Goal: Entertainment & Leisure: Consume media (video, audio)

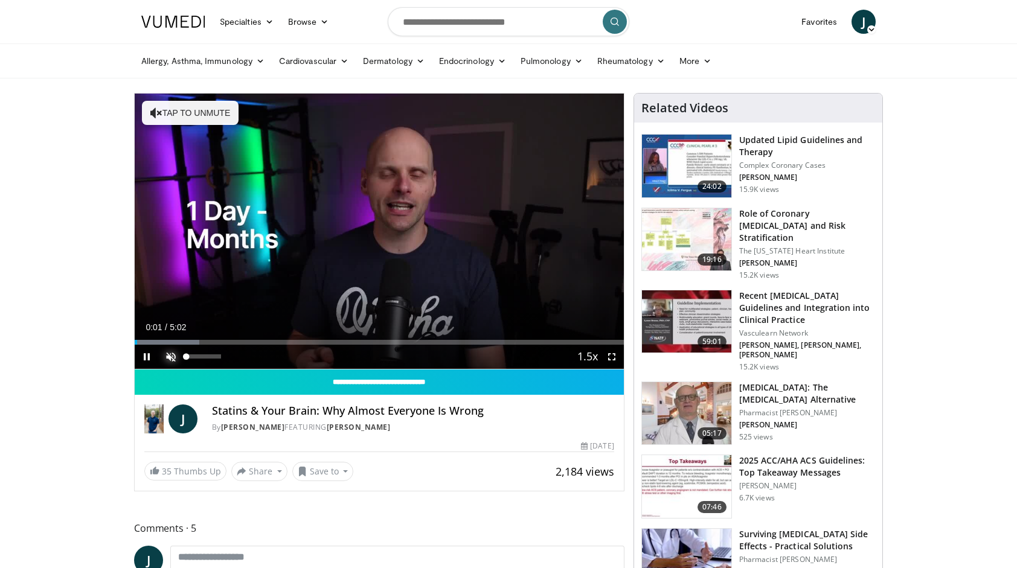
click at [171, 361] on span "Video Player" at bounding box center [171, 357] width 24 height 24
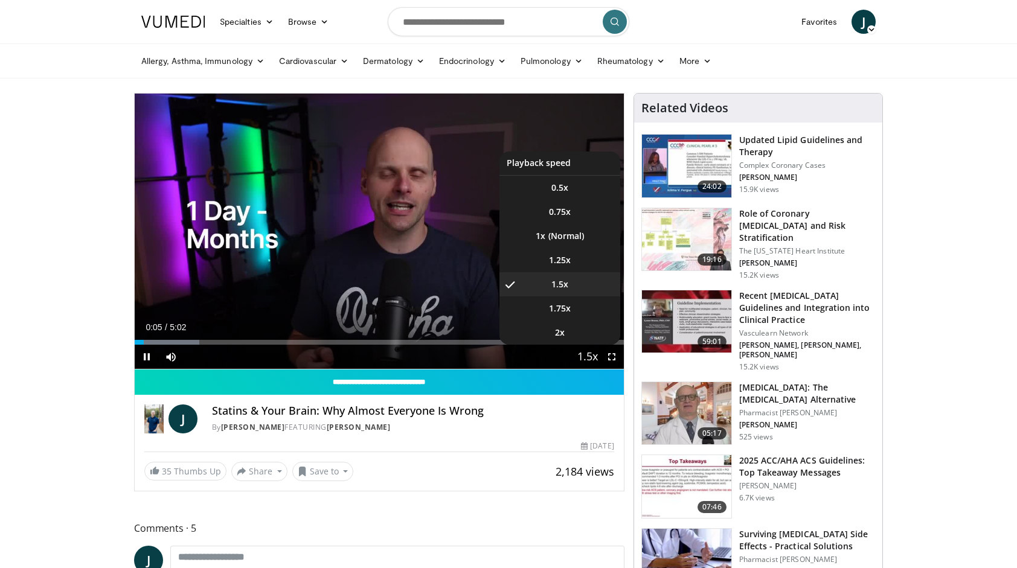
click at [592, 359] on span "Video Player" at bounding box center [587, 357] width 17 height 24
click at [561, 266] on li "1.25x" at bounding box center [559, 260] width 121 height 24
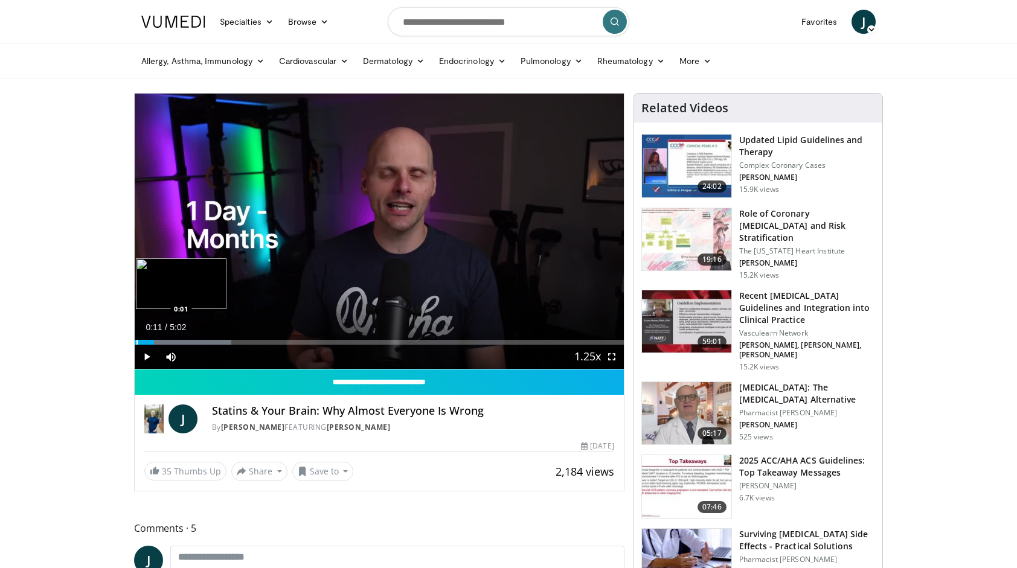
click at [135, 342] on div "Loaded : 19.75% 0:12 0:01" at bounding box center [379, 342] width 489 height 5
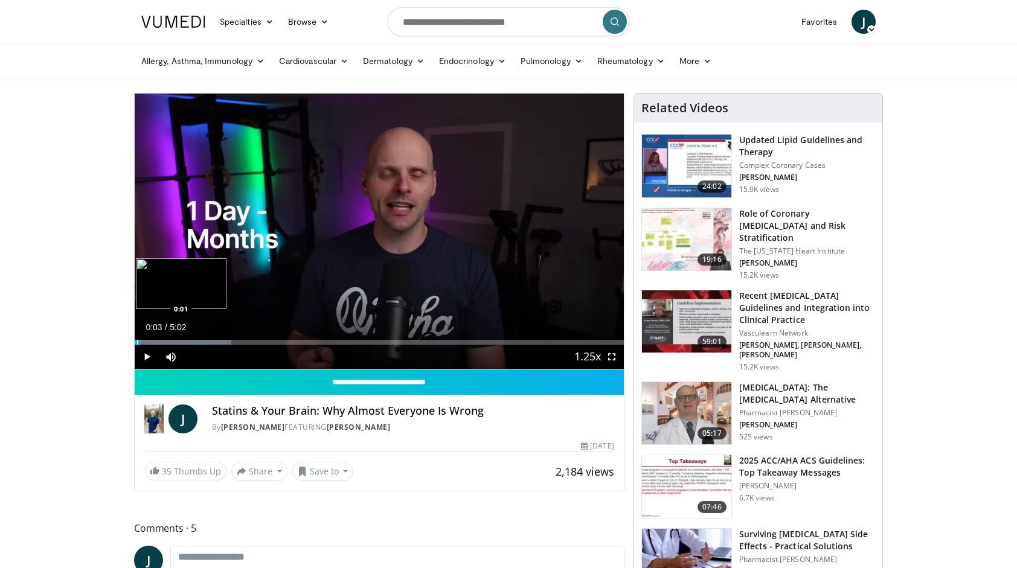
click at [137, 342] on div "Progress Bar" at bounding box center [137, 342] width 1 height 5
drag, startPoint x: 136, startPoint y: 342, endPoint x: 106, endPoint y: 342, distance: 30.2
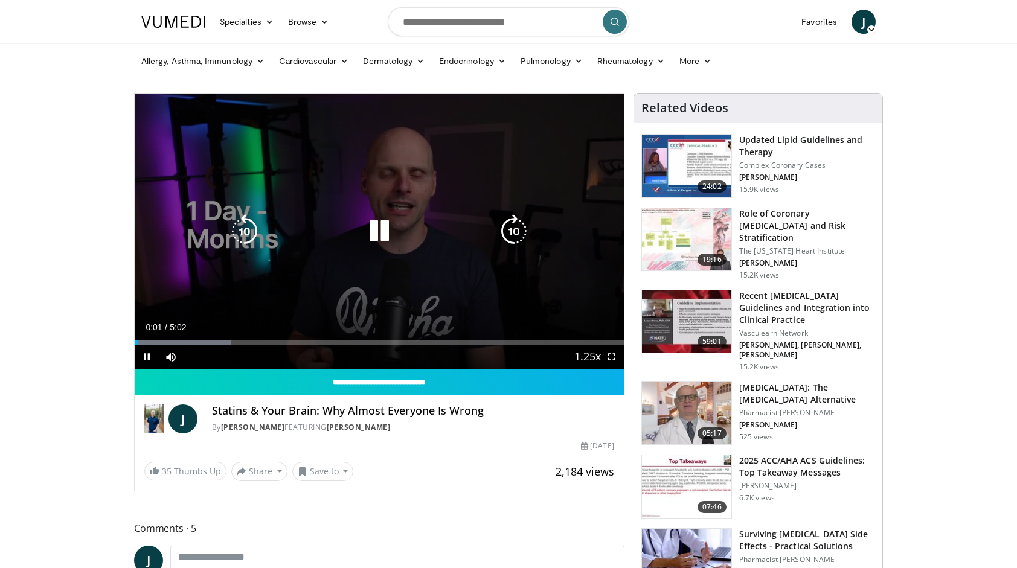
click at [383, 230] on icon "Video Player" at bounding box center [379, 231] width 34 height 34
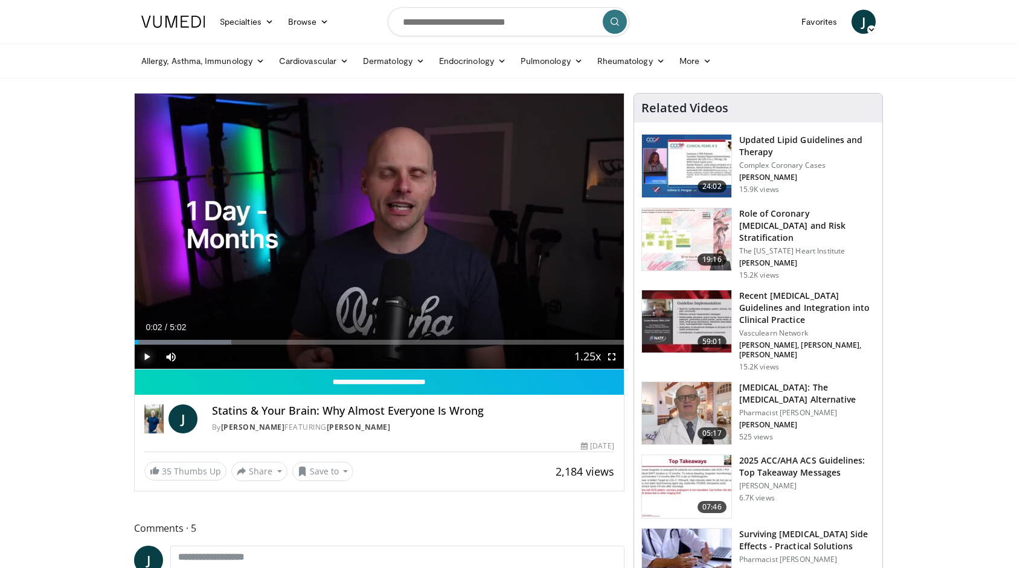
click at [149, 357] on span "Video Player" at bounding box center [147, 357] width 24 height 24
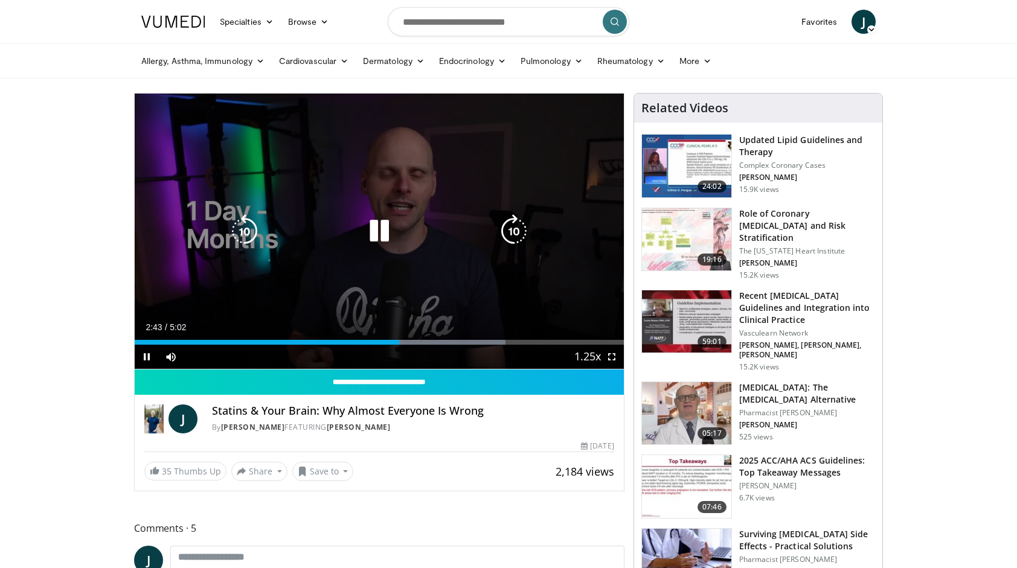
click at [378, 240] on icon "Video Player" at bounding box center [379, 231] width 34 height 34
drag, startPoint x: 399, startPoint y: 218, endPoint x: 384, endPoint y: 225, distance: 16.5
click at [384, 225] on div "10 seconds Tap to unmute" at bounding box center [379, 231] width 489 height 275
click at [384, 225] on icon "Video Player" at bounding box center [379, 231] width 34 height 34
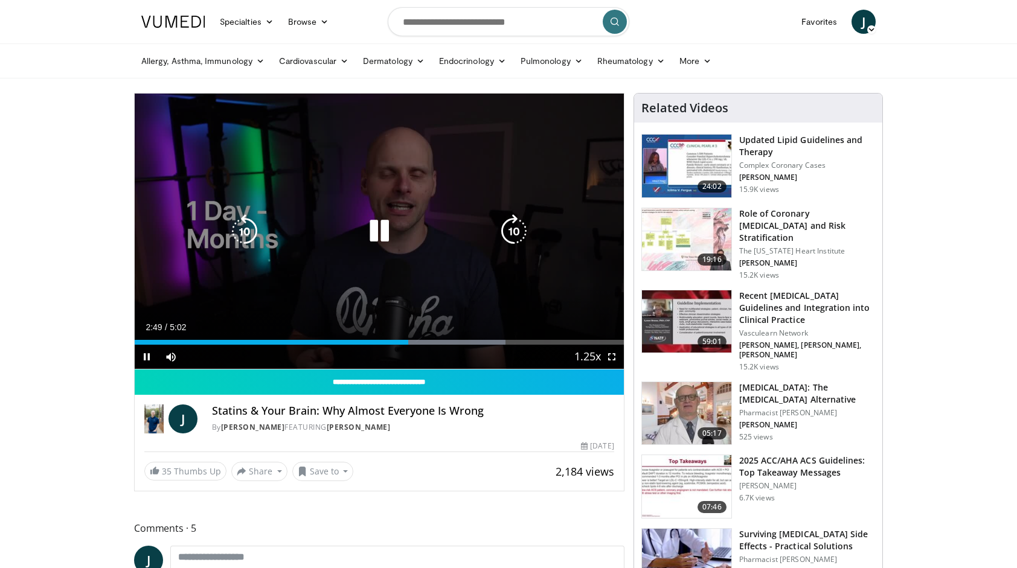
click at [374, 237] on icon "Video Player" at bounding box center [379, 231] width 34 height 34
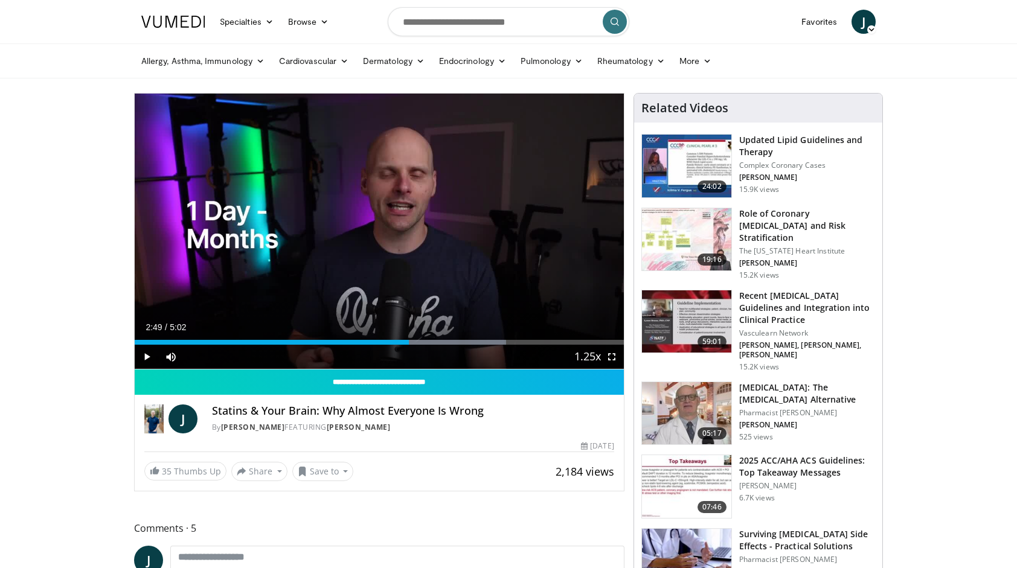
click at [374, 237] on div "10 seconds Tap to unmute" at bounding box center [379, 231] width 489 height 275
click at [149, 358] on span "Video Player" at bounding box center [147, 357] width 24 height 24
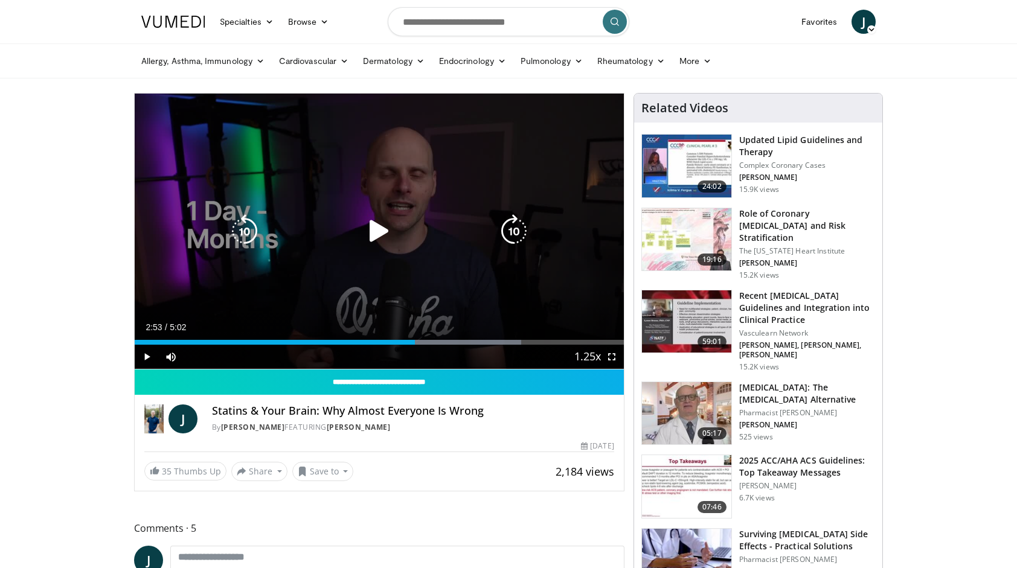
click at [368, 248] on div "10 seconds Tap to unmute" at bounding box center [379, 231] width 489 height 275
